Goal: Information Seeking & Learning: Learn about a topic

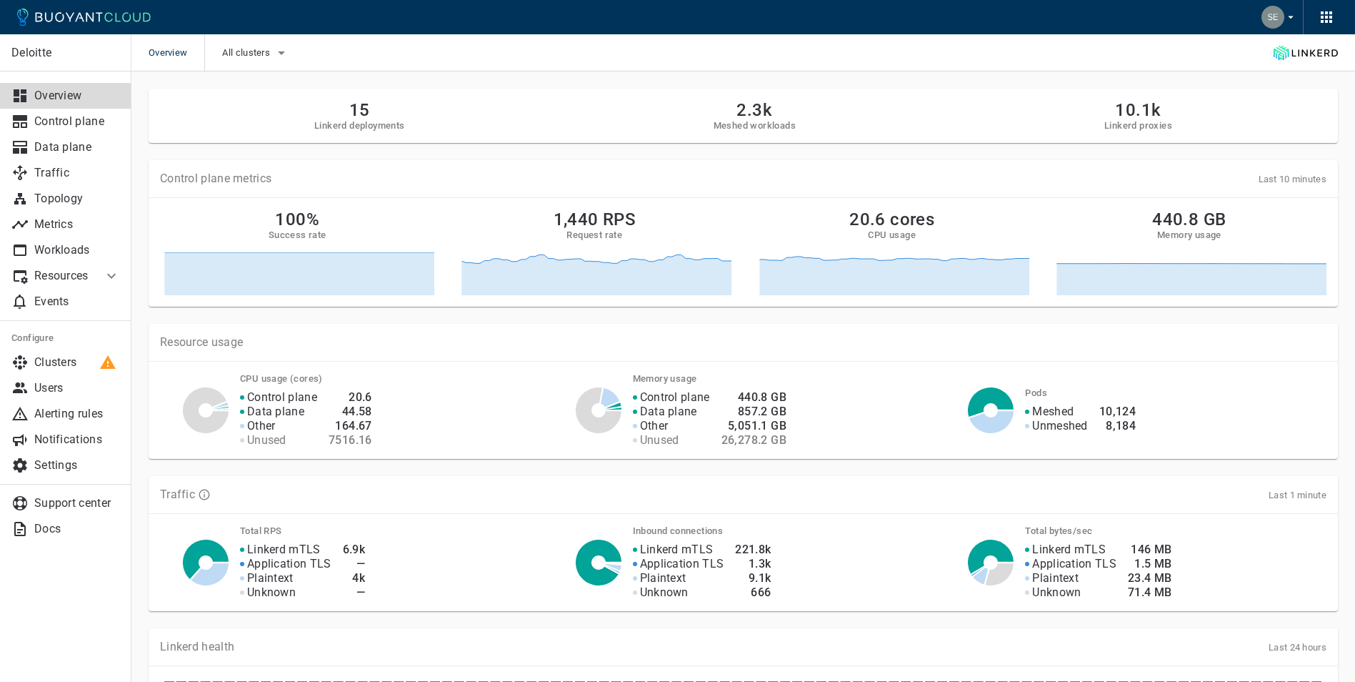
click at [276, 56] on icon "button" at bounding box center [281, 52] width 17 height 17
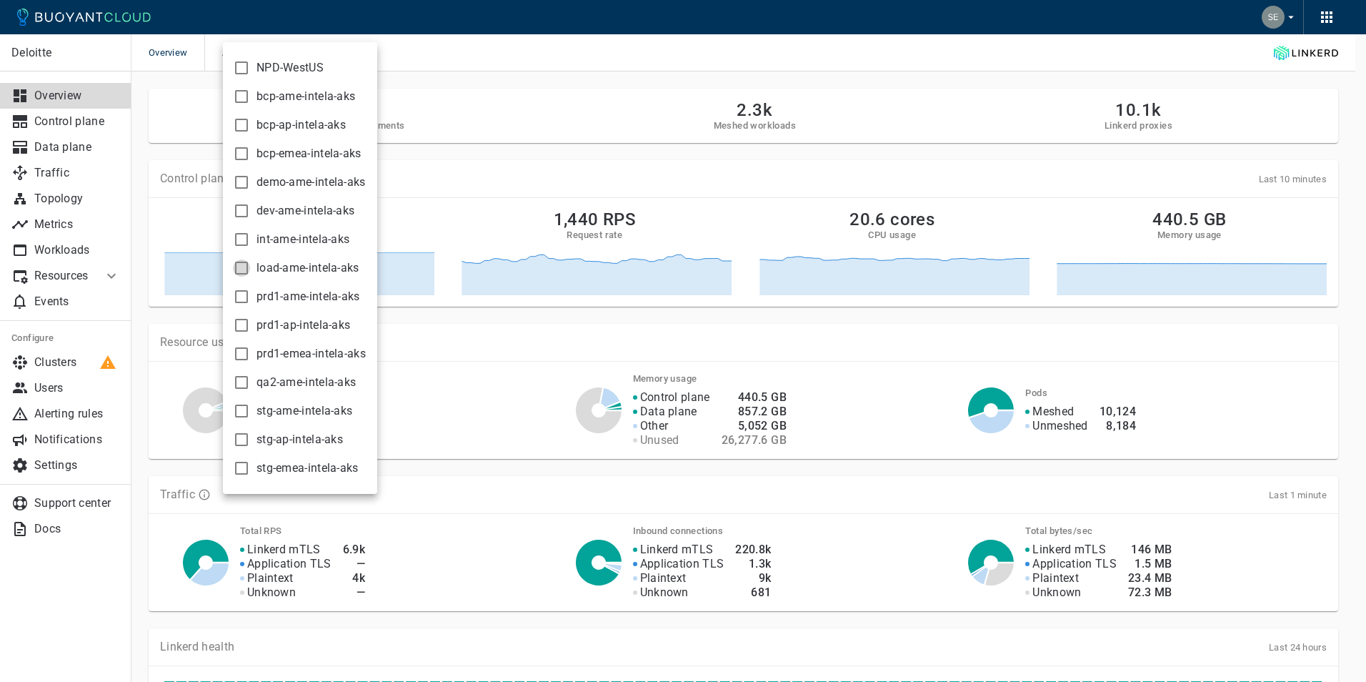
click at [240, 269] on input "load-ame-intela-aks" at bounding box center [241, 267] width 17 height 17
checkbox input "true"
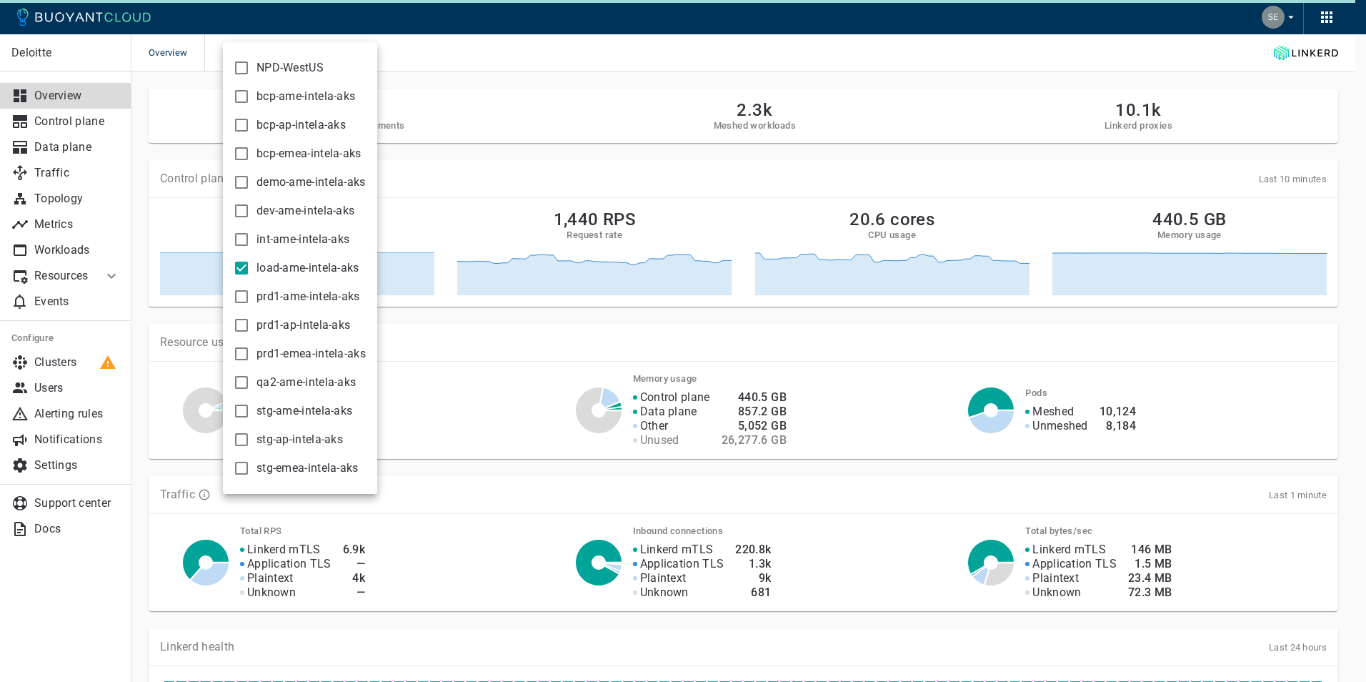
click at [675, 77] on div at bounding box center [683, 341] width 1366 height 682
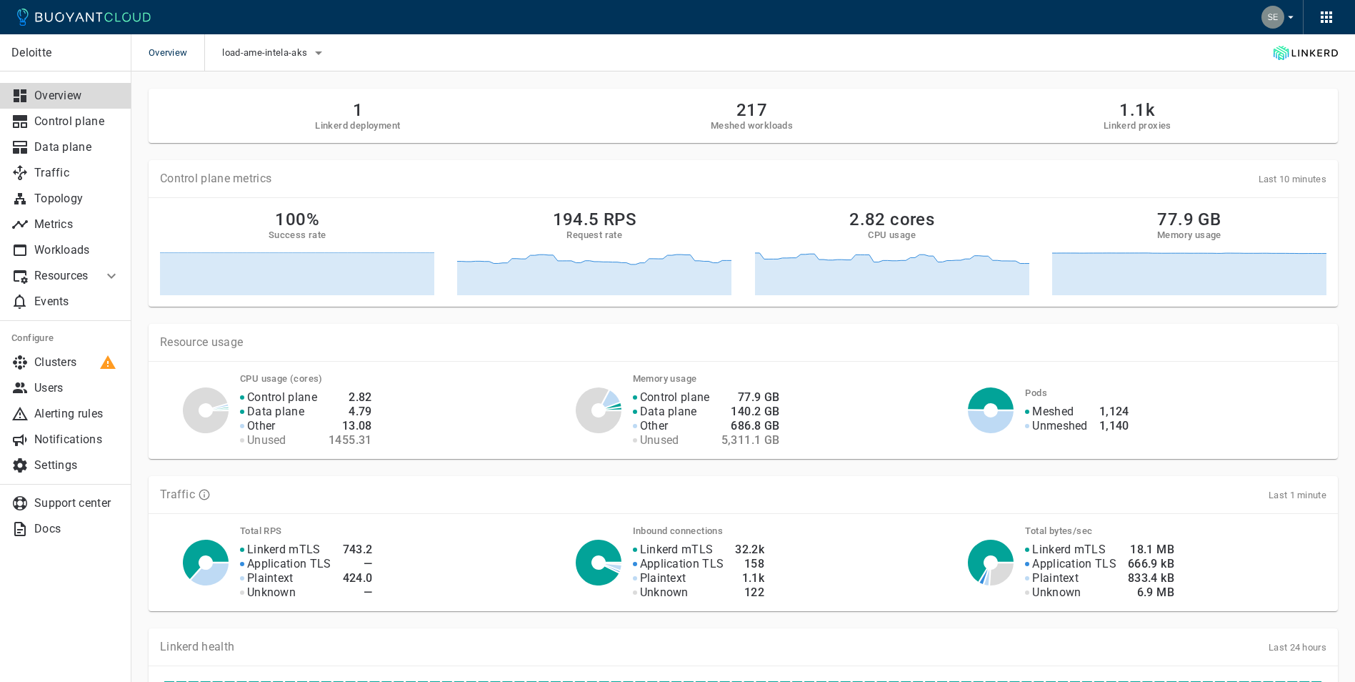
click at [56, 251] on p "Workloads" at bounding box center [77, 250] width 86 height 14
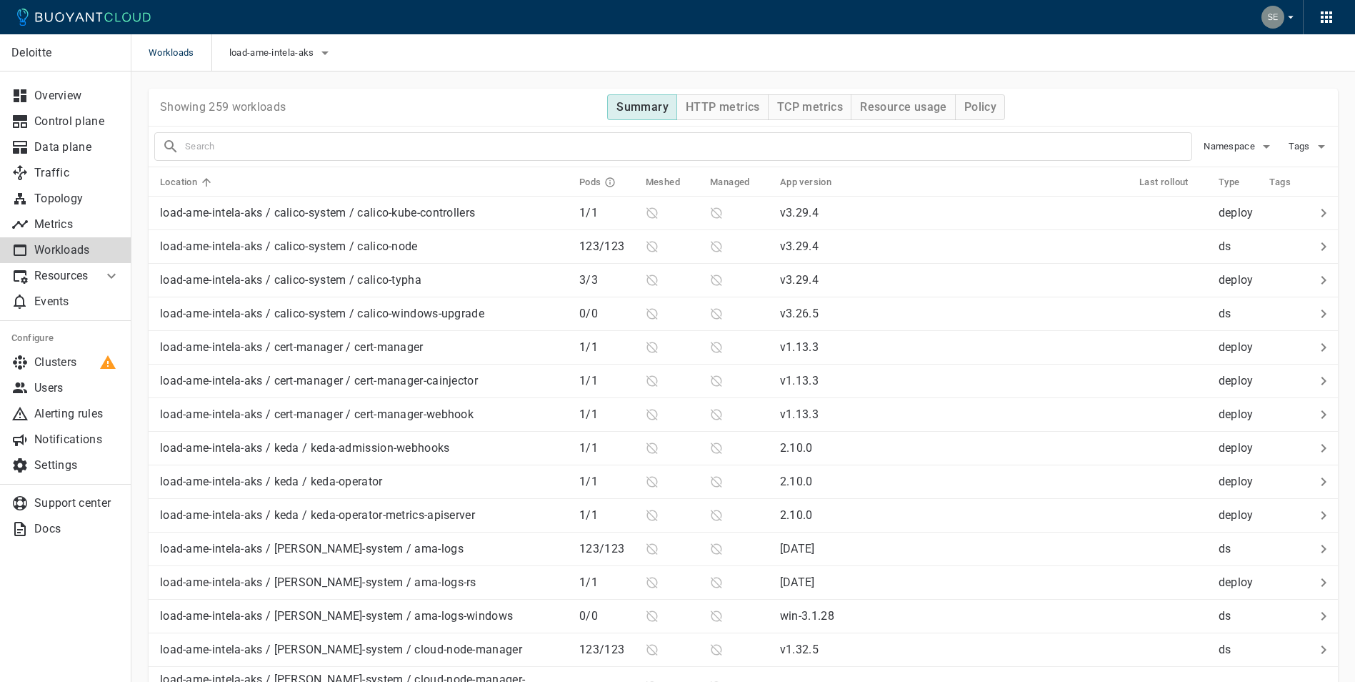
click at [291, 144] on input "text" at bounding box center [688, 146] width 1007 height 20
type input "a"
type input "aclbff"
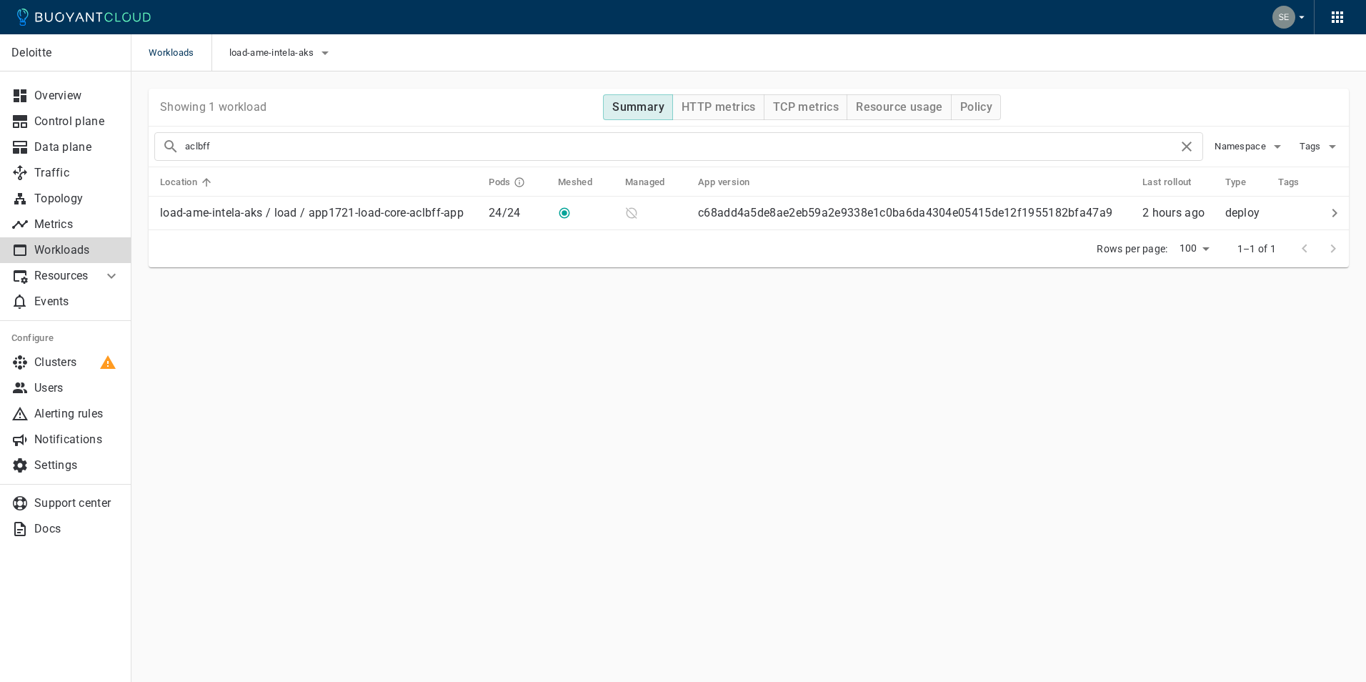
click at [294, 205] on div "load-ame-intela-aks / load / app1721-load-core-aclbff-app" at bounding box center [308, 210] width 309 height 20
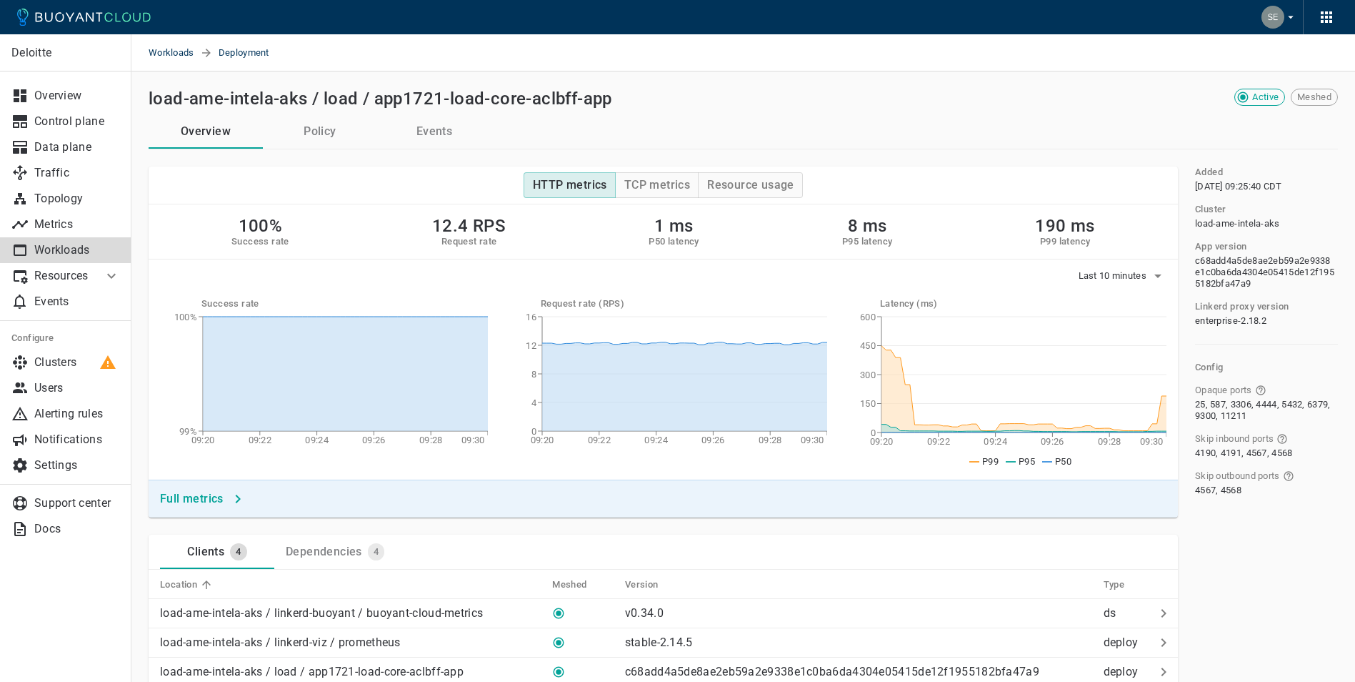
click at [199, 496] on h4 "Full metrics" at bounding box center [192, 498] width 64 height 14
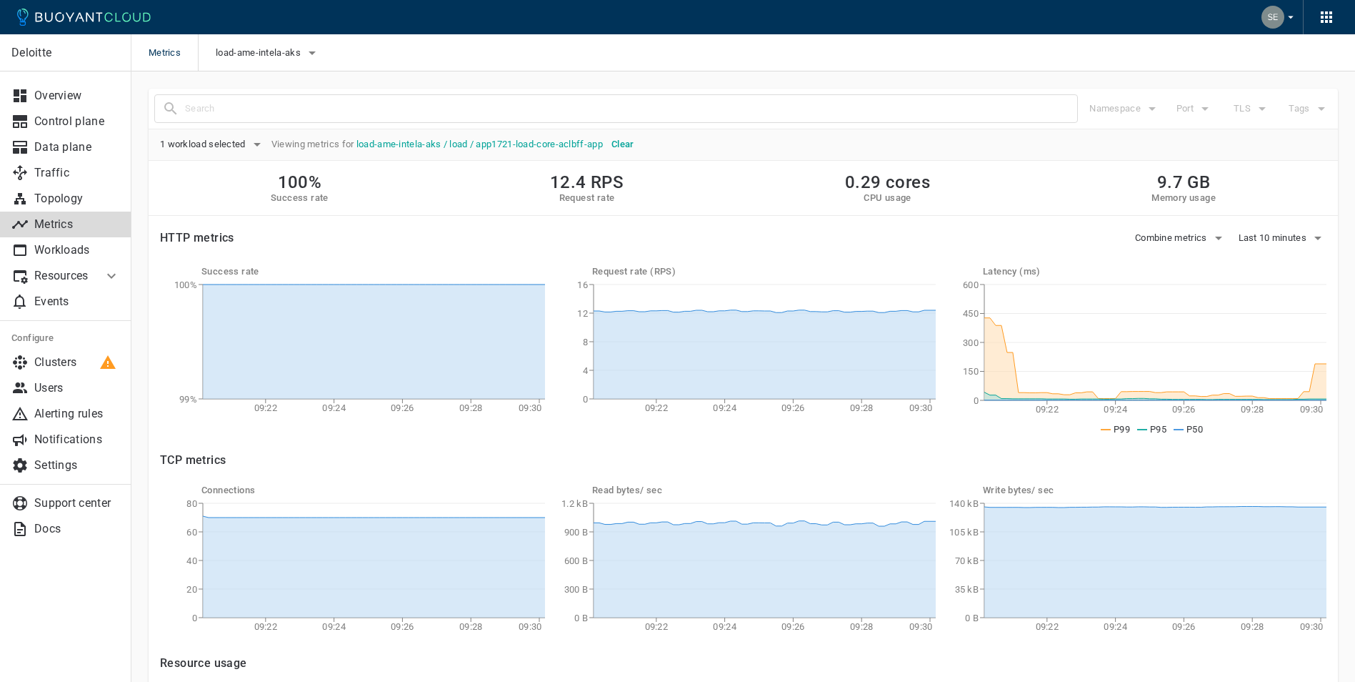
click at [219, 98] on div at bounding box center [616, 108] width 924 height 29
click at [63, 240] on link "Workloads" at bounding box center [65, 250] width 131 height 26
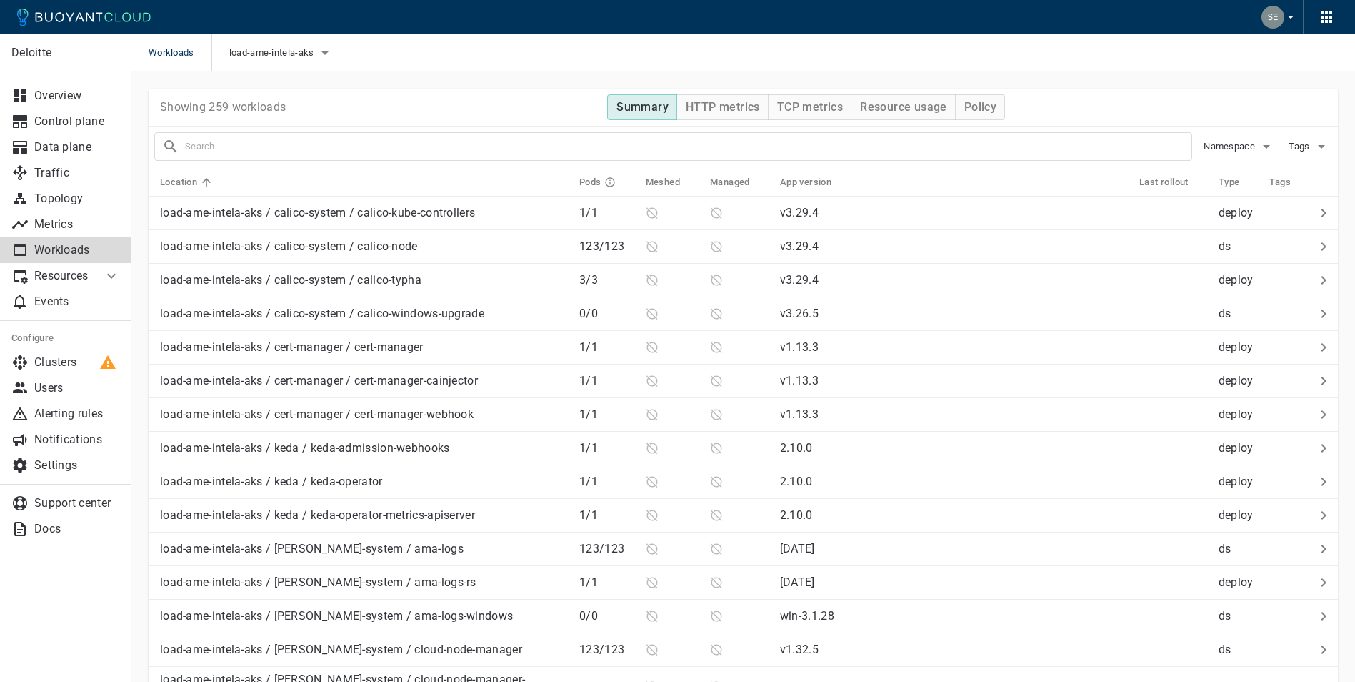
click at [255, 147] on input "text" at bounding box center [688, 146] width 1007 height 20
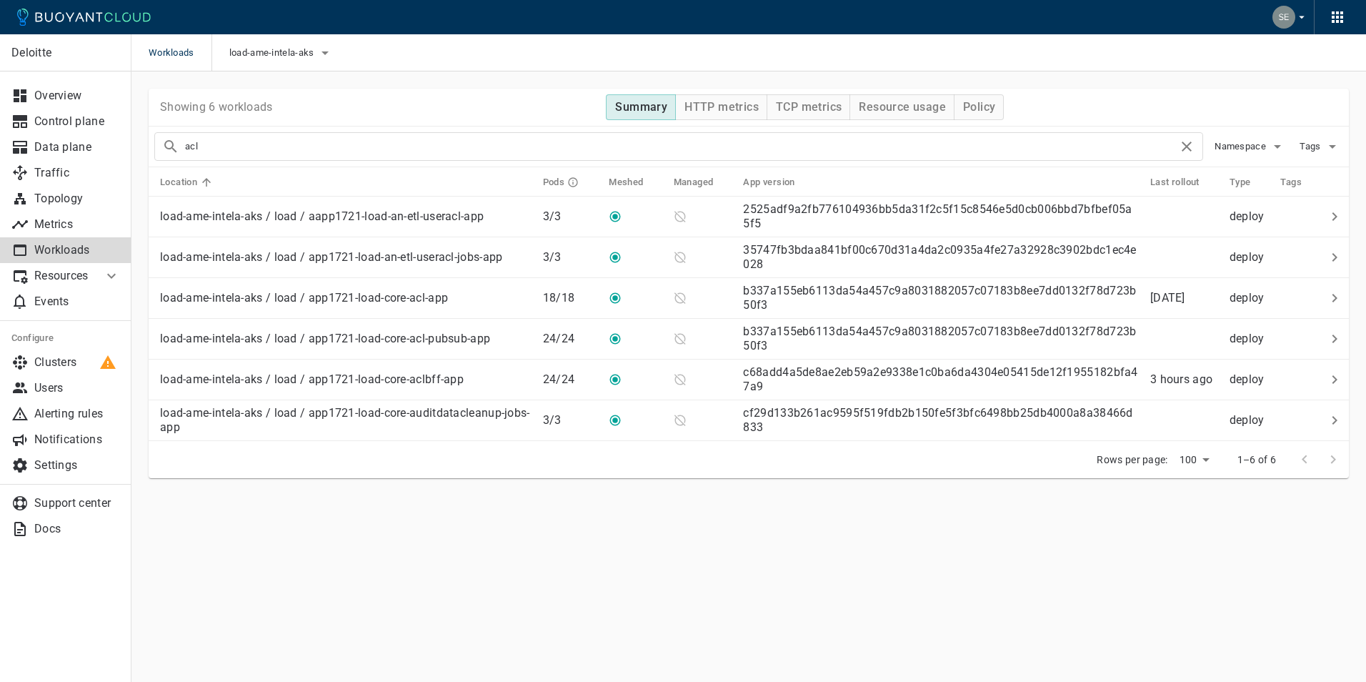
click at [273, 145] on input "acl" at bounding box center [681, 146] width 993 height 20
type input "a"
type input "pub"
